Goal: Information Seeking & Learning: Find specific fact

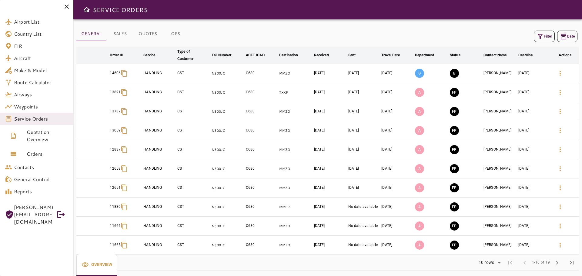
click at [540, 35] on icon "button" at bounding box center [539, 36] width 7 height 7
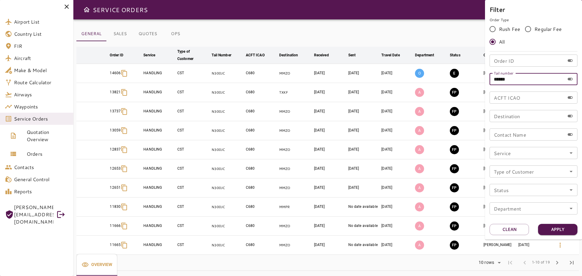
drag, startPoint x: 522, startPoint y: 81, endPoint x: 460, endPoint y: 82, distance: 61.8
click at [460, 82] on div "Filter Order Type Rush Fee Regular Fee All Order ID Order ID Tail number ******…" at bounding box center [291, 138] width 582 height 276
click at [514, 63] on input "Order ID" at bounding box center [526, 61] width 75 height 12
paste input "*******"
type input "*****"
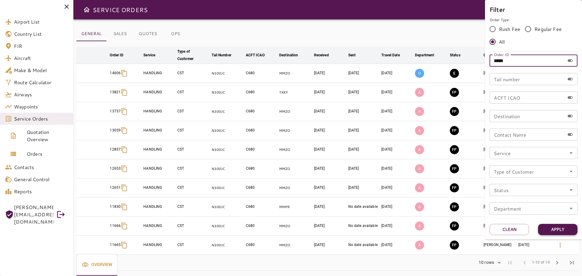
click at [566, 230] on button "Apply" at bounding box center [557, 229] width 39 height 11
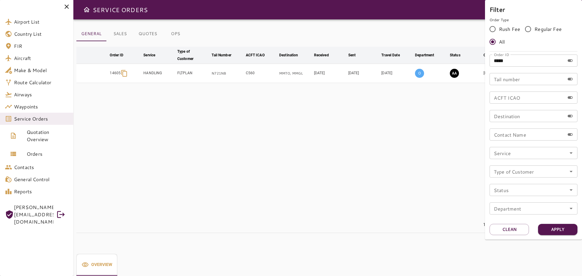
click at [385, 172] on div at bounding box center [291, 138] width 582 height 276
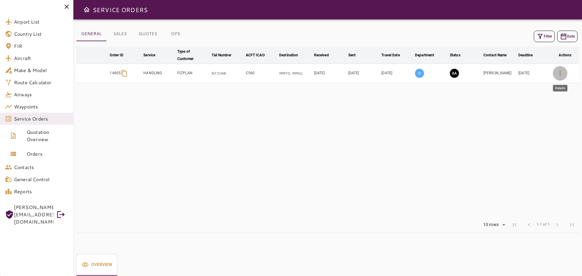
click at [559, 74] on icon "button" at bounding box center [559, 73] width 7 height 7
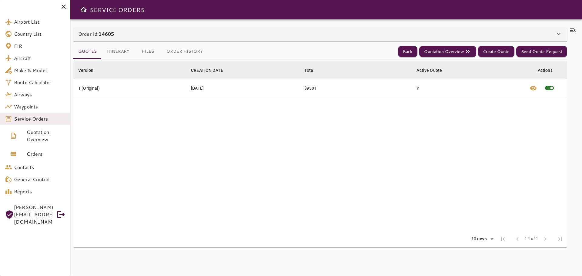
click at [145, 53] on button "Files" at bounding box center [147, 51] width 27 height 15
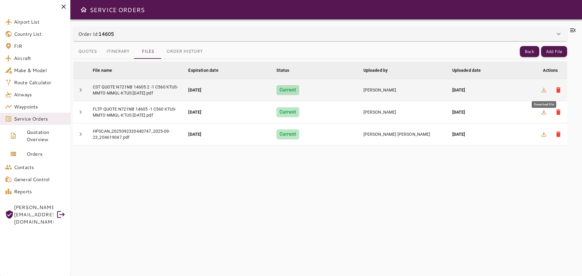
click at [545, 92] on icon "button" at bounding box center [543, 89] width 7 height 7
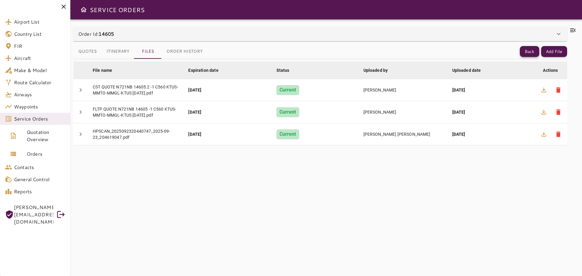
click at [527, 51] on button "Back" at bounding box center [529, 51] width 19 height 11
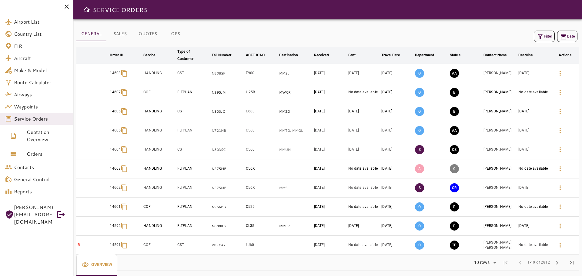
click at [541, 41] on button "Filter" at bounding box center [544, 37] width 21 height 12
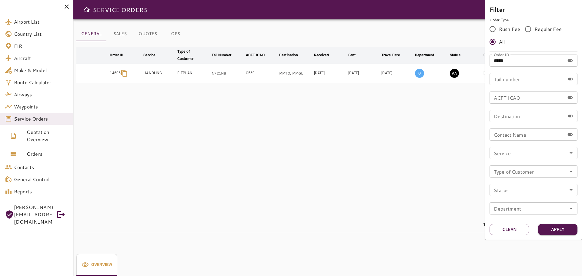
click at [524, 61] on input "*****" at bounding box center [526, 61] width 75 height 12
type input "*"
paste input "*****"
type input "*****"
click at [563, 229] on button "Apply" at bounding box center [557, 229] width 39 height 11
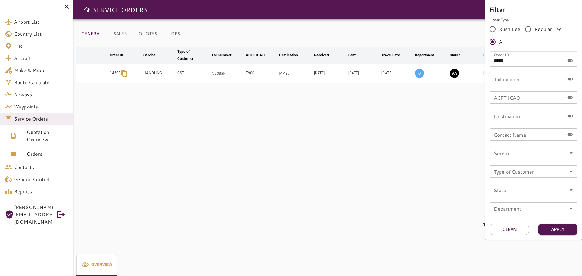
click at [414, 164] on div at bounding box center [291, 138] width 582 height 276
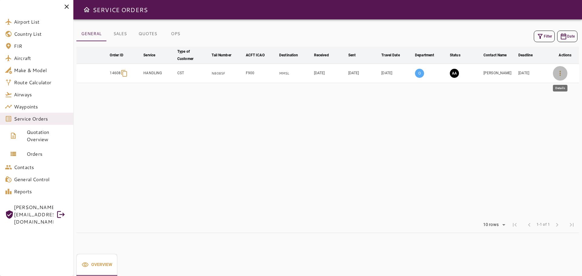
click at [559, 74] on icon "button" at bounding box center [559, 73] width 7 height 7
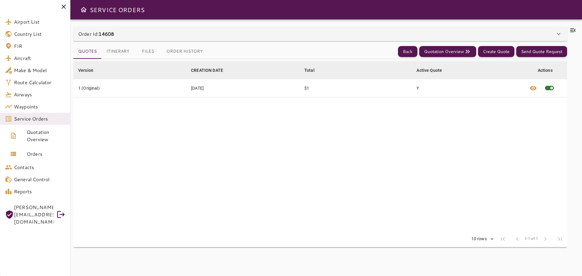
click at [121, 52] on button "Itinerary" at bounding box center [118, 51] width 33 height 15
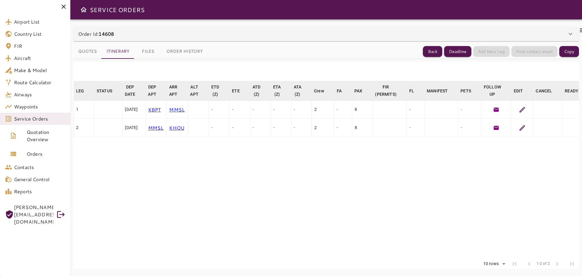
click at [142, 51] on button "Files" at bounding box center [147, 51] width 27 height 15
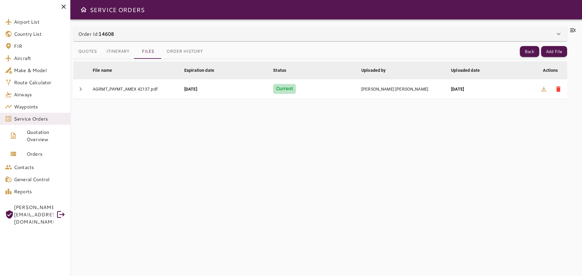
click at [120, 50] on button "Itinerary" at bounding box center [118, 51] width 33 height 15
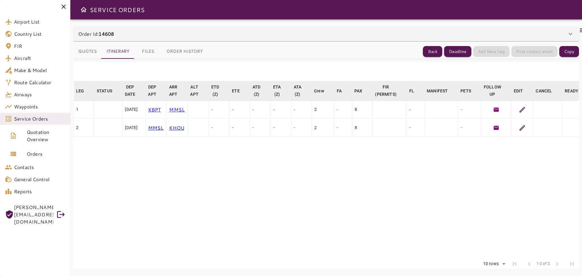
click at [92, 51] on button "Quotes" at bounding box center [87, 51] width 28 height 15
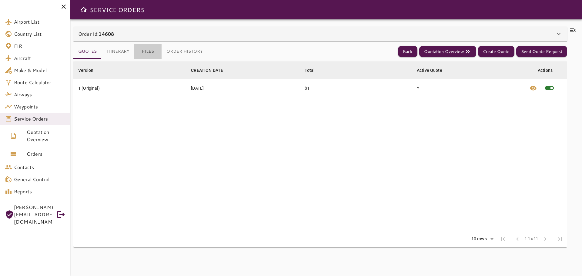
click at [145, 50] on button "Files" at bounding box center [147, 51] width 27 height 15
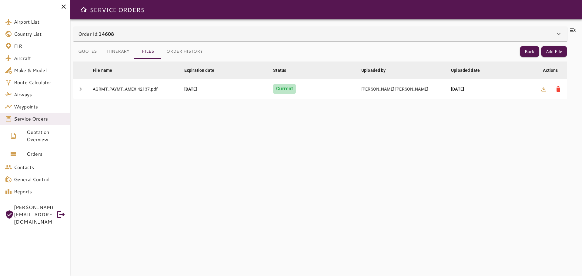
click at [574, 32] on icon at bounding box center [572, 30] width 5 height 4
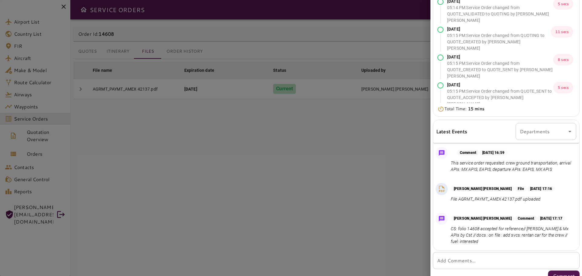
scroll to position [69, 0]
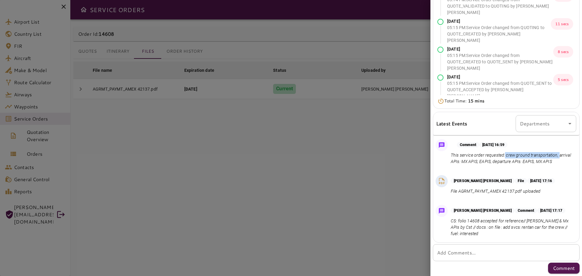
drag, startPoint x: 504, startPoint y: 154, endPoint x: 559, endPoint y: 152, distance: 54.9
click at [559, 152] on div "Comment [DATE] 16:59 This service order requested: crew ground transportation, …" at bounding box center [512, 153] width 123 height 23
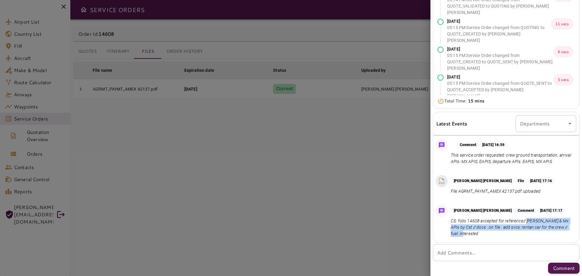
drag, startPoint x: 525, startPoint y: 221, endPoint x: 560, endPoint y: 233, distance: 36.2
click at [560, 233] on p "CS: folio 14608 accepted for reference// [PERSON_NAME] & Mx APIs by Cst // docs…" at bounding box center [512, 227] width 123 height 19
copy p "eapis & Mx APIs by Cst // docs : on file : add svcs: rentan car for the crew //…"
click at [344, 164] on div at bounding box center [291, 138] width 582 height 276
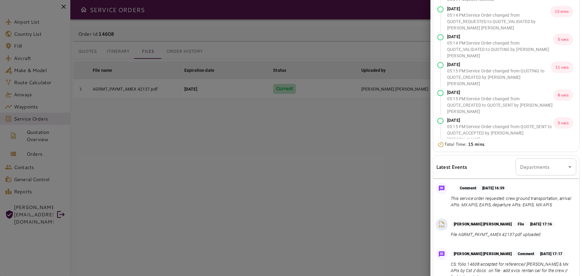
scroll to position [0, 0]
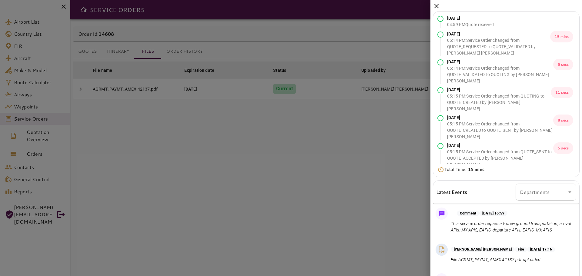
click at [436, 5] on icon at bounding box center [436, 5] width 7 height 7
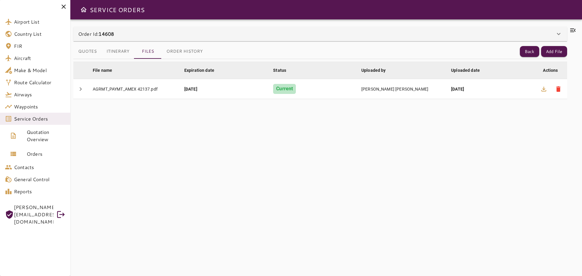
click at [571, 30] on icon at bounding box center [572, 30] width 5 height 4
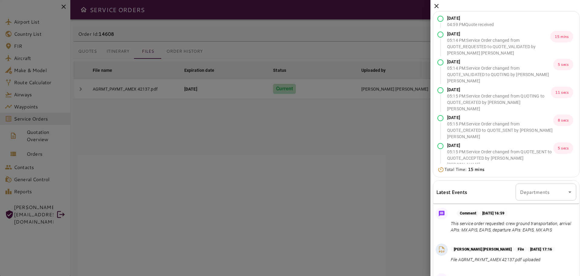
click at [437, 8] on icon at bounding box center [436, 5] width 7 height 7
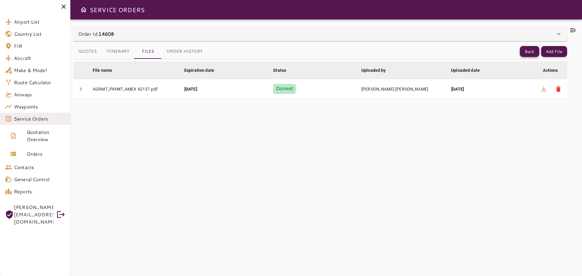
click at [525, 52] on button "Back" at bounding box center [529, 51] width 19 height 11
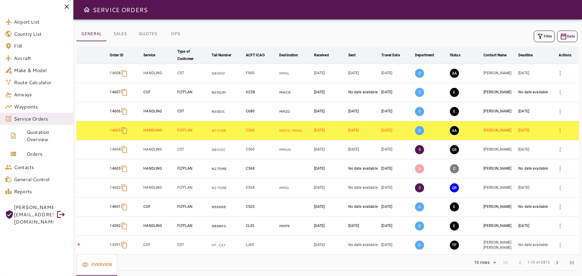
click at [541, 37] on icon "button" at bounding box center [539, 36] width 7 height 7
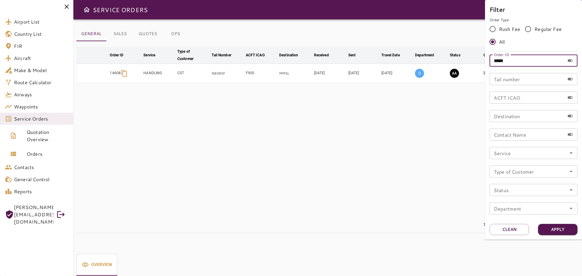
drag, startPoint x: 525, startPoint y: 60, endPoint x: 476, endPoint y: 65, distance: 50.0
click at [476, 65] on div "Filter Order Type Rush Fee Regular Fee All Order ID ***** Order ID Tail number …" at bounding box center [291, 138] width 582 height 276
type input "*****"
click at [565, 232] on button "Apply" at bounding box center [557, 229] width 39 height 11
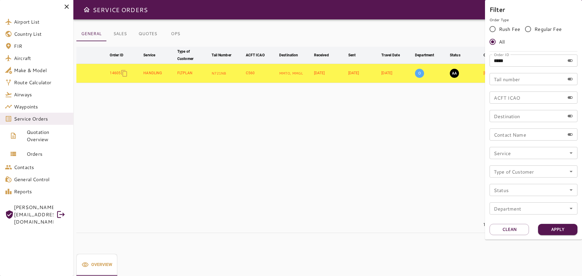
click at [423, 184] on div at bounding box center [291, 138] width 582 height 276
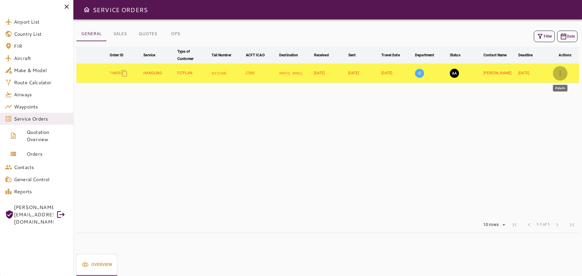
click at [563, 74] on icon "button" at bounding box center [559, 73] width 7 height 7
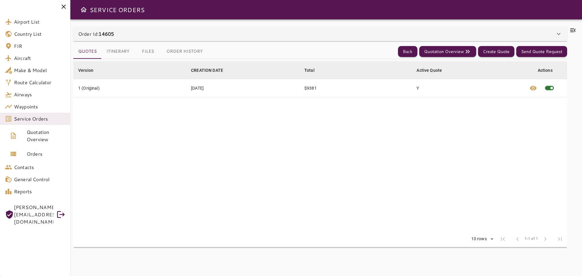
click at [573, 33] on icon at bounding box center [572, 30] width 7 height 7
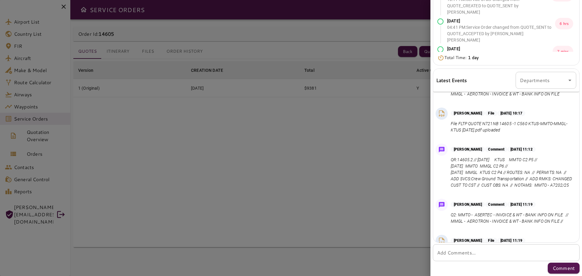
scroll to position [182, 0]
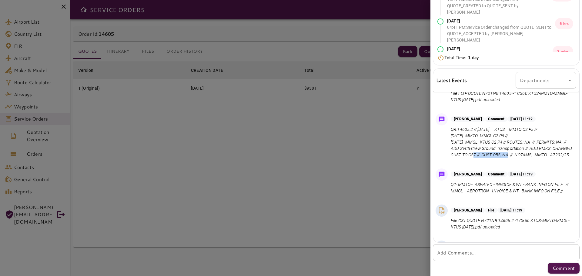
drag, startPoint x: 474, startPoint y: 167, endPoint x: 517, endPoint y: 167, distance: 43.0
click at [517, 158] on p "QR:14605.2 // [DATE] KTUS MMTO C2 P5 // [DATE] MMTO MMGL C2 P6 // [DATE] MMGL K…" at bounding box center [512, 142] width 123 height 32
drag, startPoint x: 473, startPoint y: 168, endPoint x: 519, endPoint y: 169, distance: 45.5
click at [519, 158] on p "QR:14605.2 // [DATE] KTUS MMTO C2 P5 // [DATE] MMTO MMGL C2 P6 // [DATE] MMGL K…" at bounding box center [512, 142] width 123 height 32
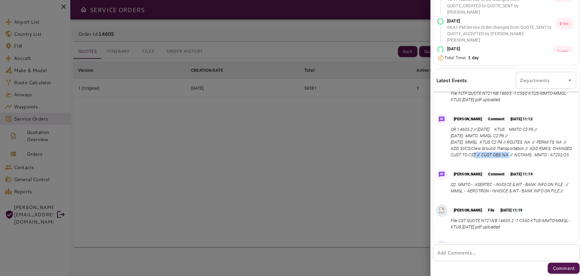
copy p "CHANGED CUST TO CST"
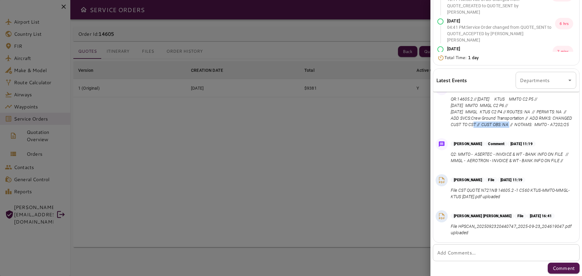
drag, startPoint x: 450, startPoint y: 145, endPoint x: 509, endPoint y: 143, distance: 59.7
click at [509, 133] on div "[PERSON_NAME] Comment [DATE] 11:12 QR:14605.2 // [DATE] KTUS MMTO C2 P5 // [DAT…" at bounding box center [506, 107] width 146 height 53
copy p "NOTAMS: MMTO - A7202/25"
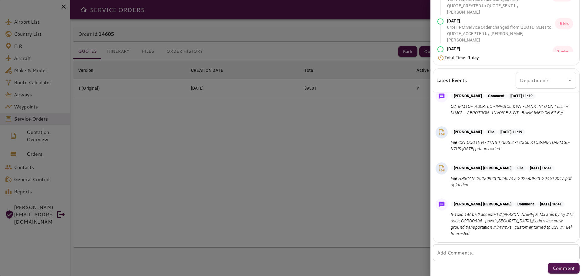
scroll to position [292, 0]
drag, startPoint x: 502, startPoint y: 216, endPoint x: 545, endPoint y: 215, distance: 42.7
click at [545, 215] on p "S: folio 14605.2 accepted // [PERSON_NAME] & Mx apis by fly // flt user: GORDO6…" at bounding box center [512, 223] width 123 height 25
drag, startPoint x: 529, startPoint y: 222, endPoint x: 478, endPoint y: 228, distance: 51.8
click at [478, 228] on p "S: folio 14605.2 accepted // [PERSON_NAME] & Mx apis by fly // flt user: GORDO6…" at bounding box center [512, 223] width 123 height 25
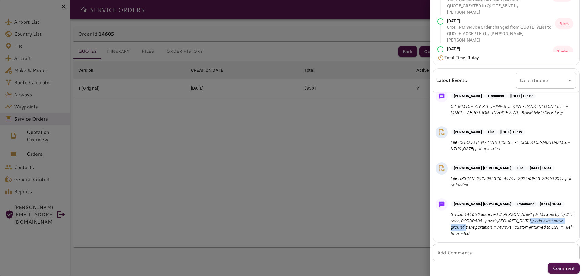
copy p "crew ground transportation"
drag, startPoint x: 552, startPoint y: 227, endPoint x: 546, endPoint y: 234, distance: 9.0
click at [546, 234] on p "S: folio 14605.2 accepted // [PERSON_NAME] & Mx apis by fly // flt user: GORDO6…" at bounding box center [512, 223] width 123 height 25
copy p "Fuel: Interested"
click at [487, 235] on p "S: folio 14605.2 accepted // [PERSON_NAME] & Mx apis by fly // flt user: GORDO6…" at bounding box center [512, 223] width 123 height 25
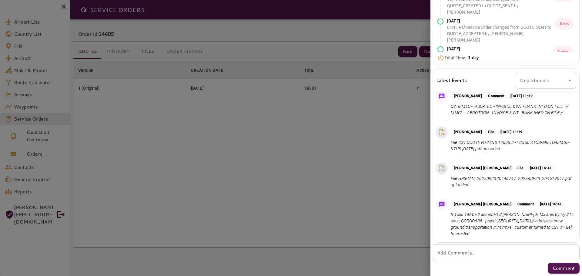
click at [256, 174] on div at bounding box center [291, 138] width 582 height 276
